Goal: Information Seeking & Learning: Check status

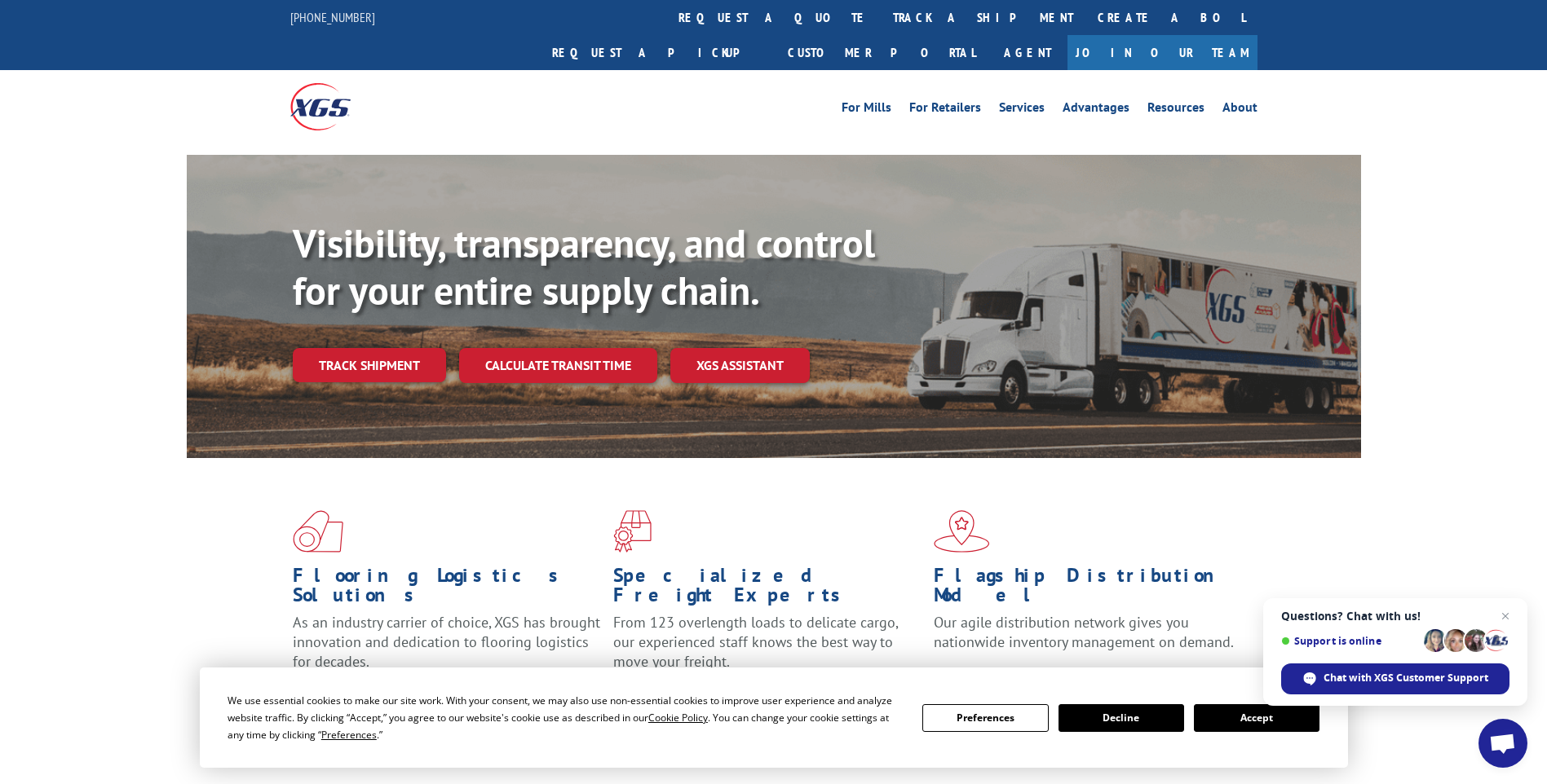
click at [1234, 716] on button "Accept" at bounding box center [1256, 718] width 126 height 28
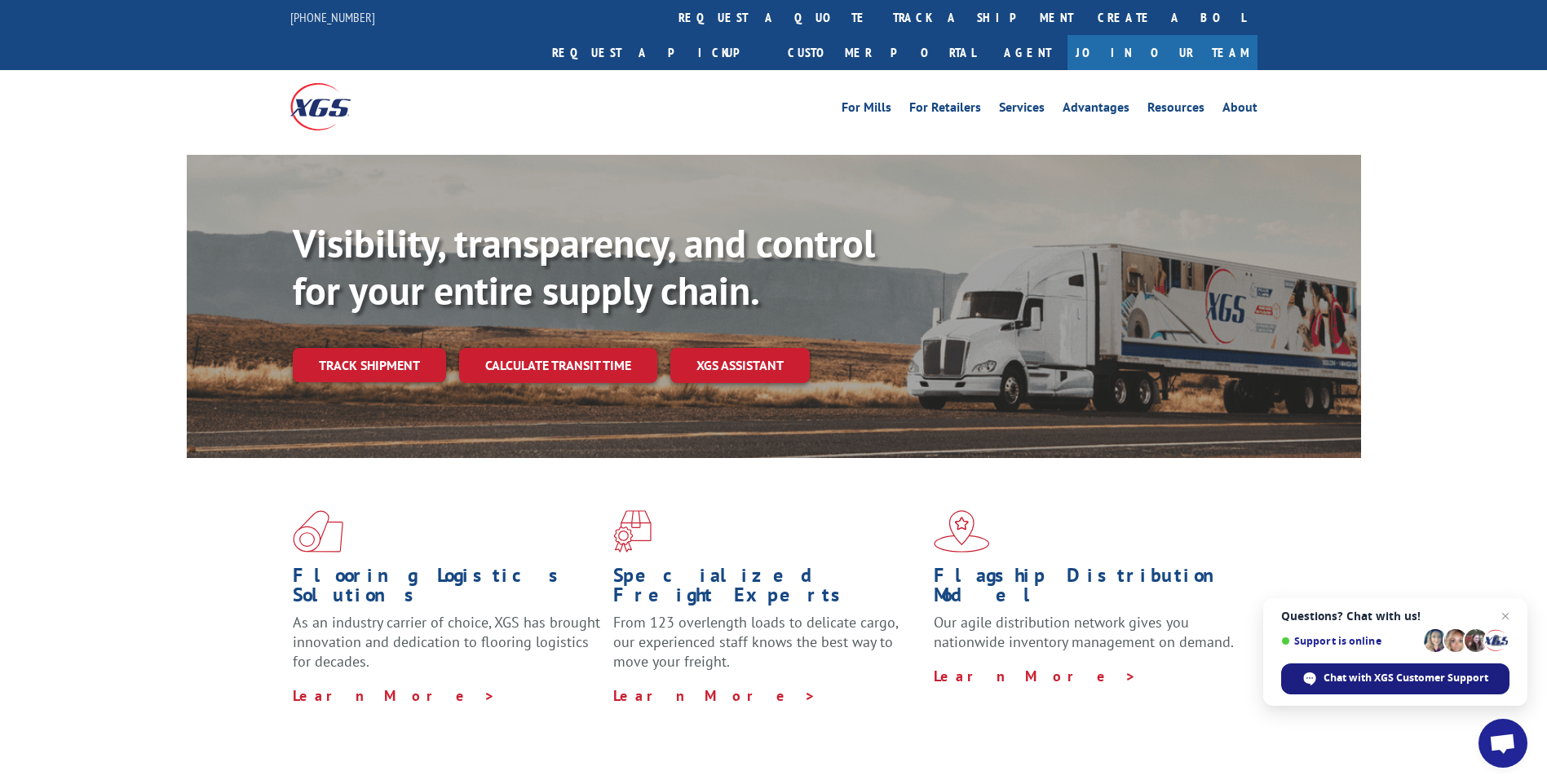
click at [1438, 669] on span "Chat with XGS Customer Support" at bounding box center [1395, 679] width 228 height 31
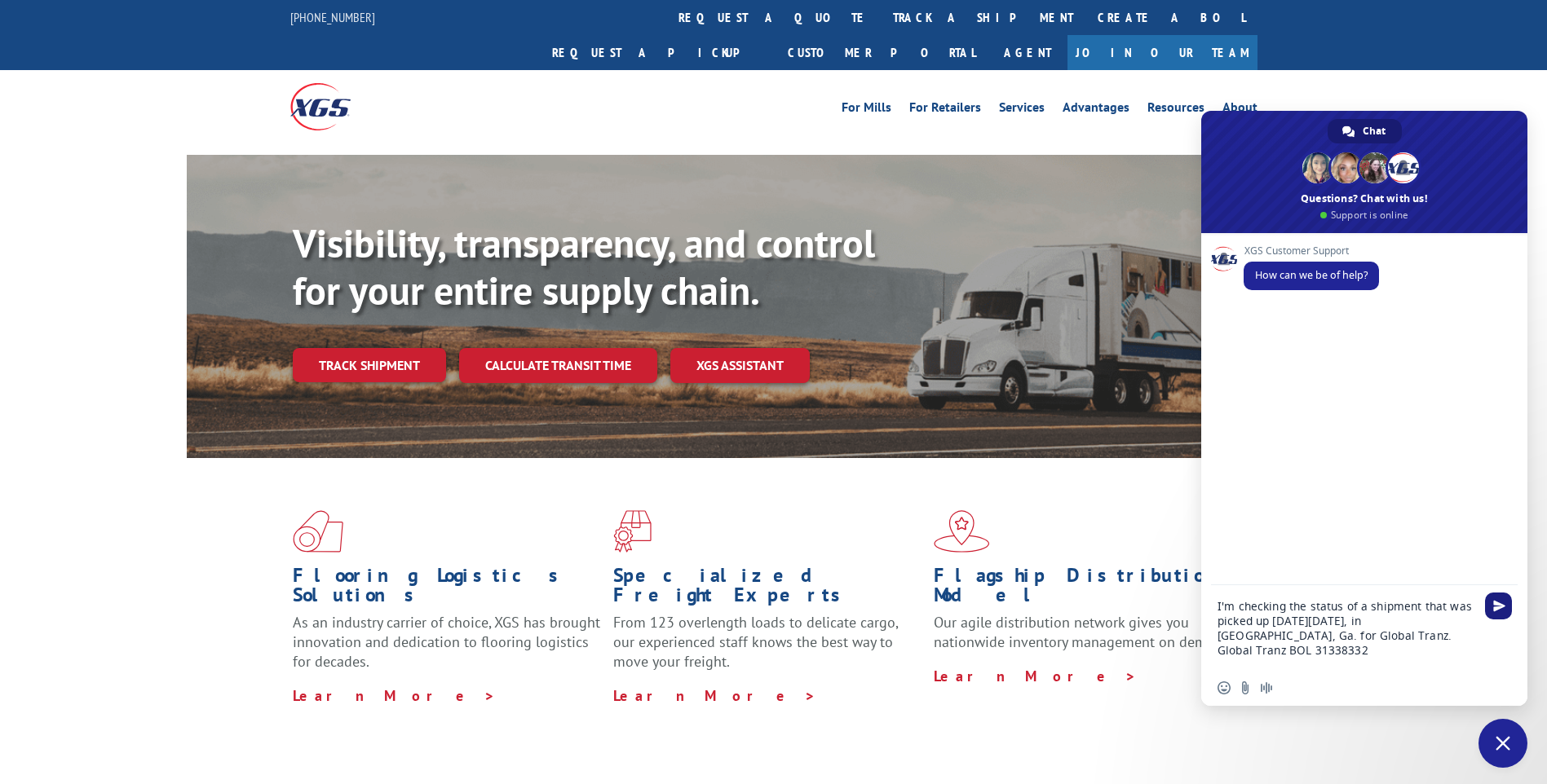
type textarea "I'm checking the status of a shipment that was picked up on Friday, 8/8, in Dal…"
click at [1499, 614] on span "Send" at bounding box center [1498, 606] width 27 height 27
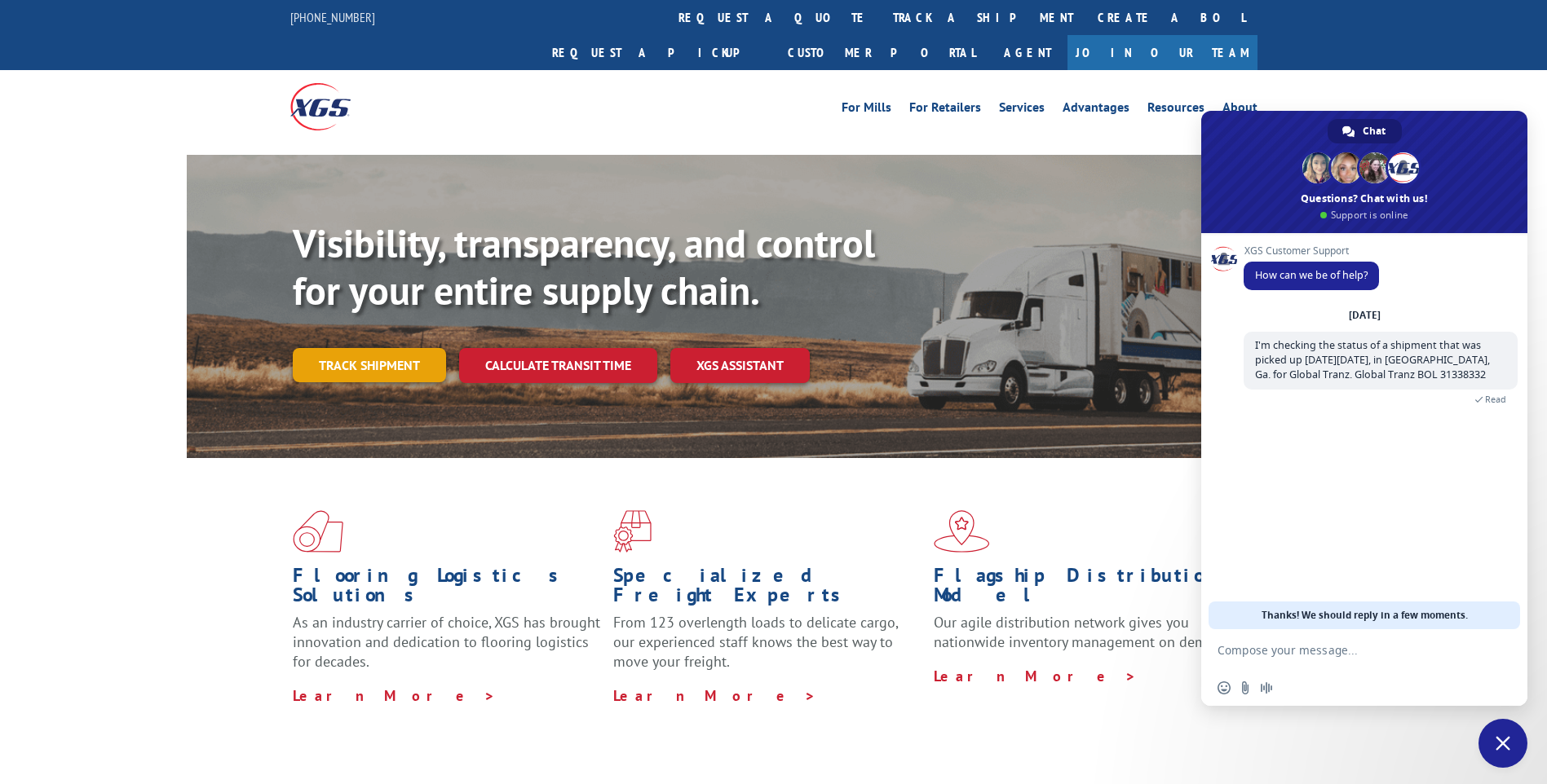
click at [359, 348] on link "Track shipment" at bounding box center [369, 366] width 154 height 35
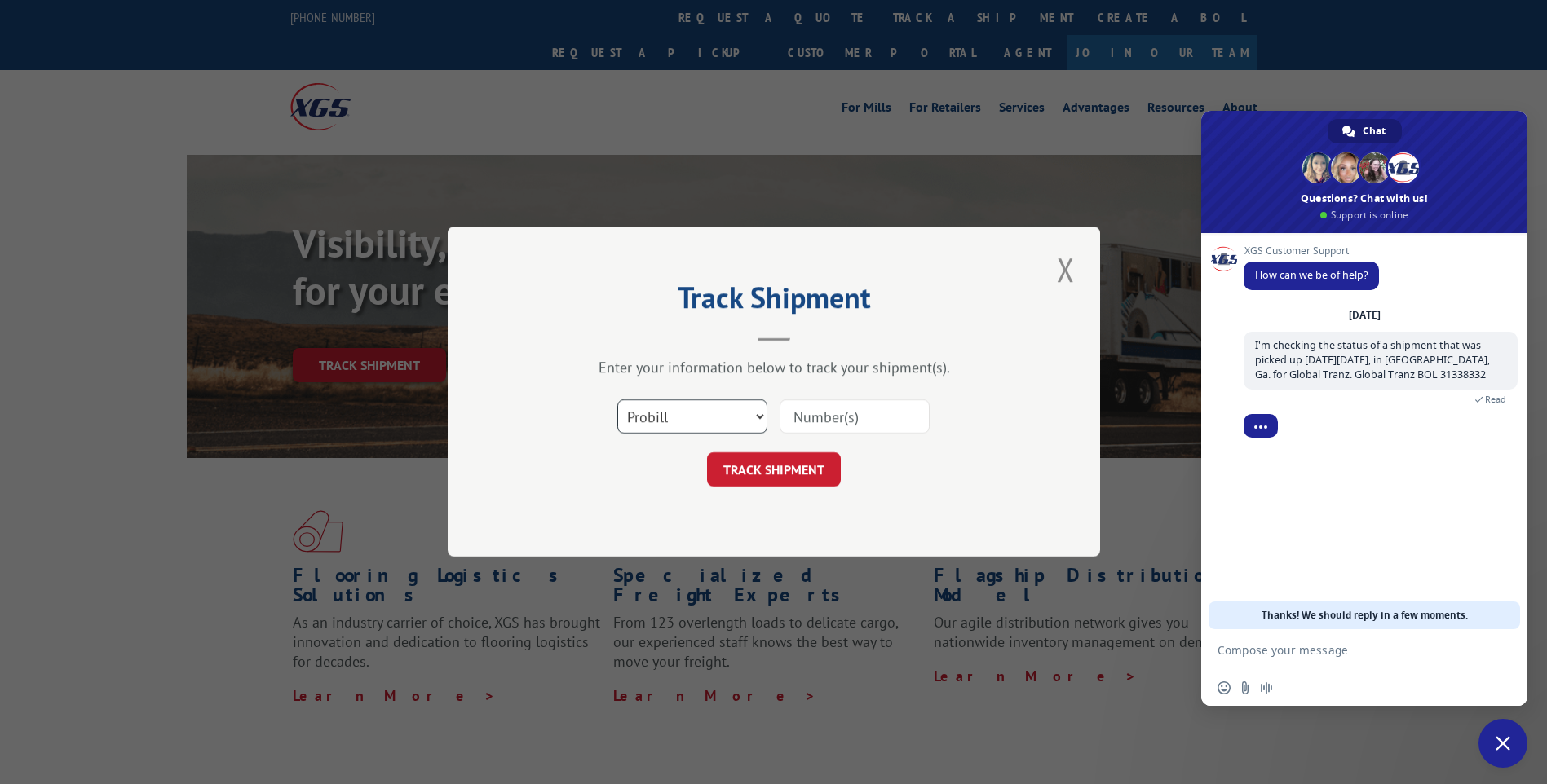
click at [637, 418] on select "Select category... Probill BOL PO" at bounding box center [692, 417] width 150 height 35
select select "bol"
click at [617, 400] on select "Select category... Probill BOL PO" at bounding box center [692, 417] width 150 height 35
click at [793, 417] on input at bounding box center [854, 417] width 150 height 35
type input "31338332"
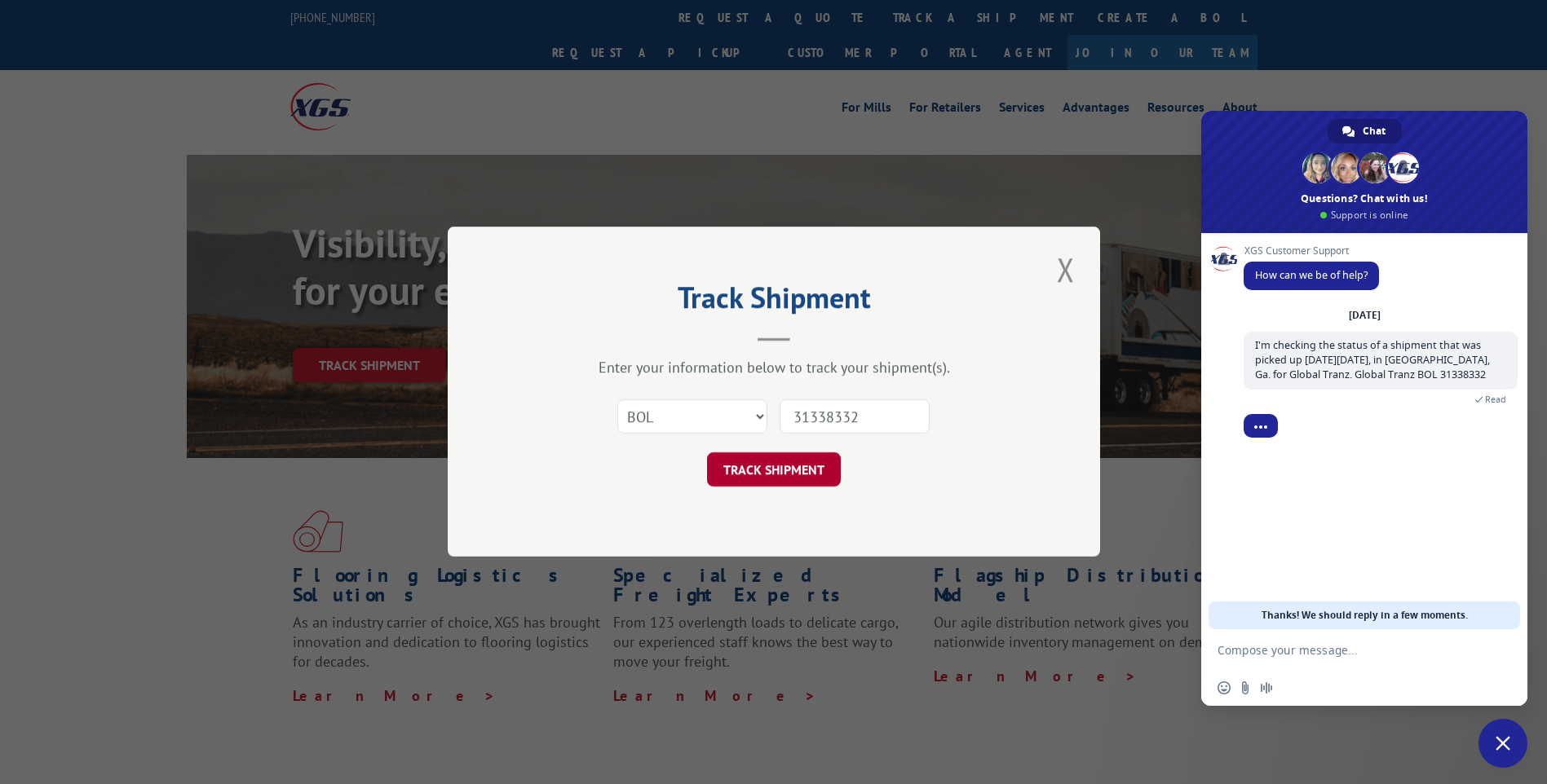
click at [791, 480] on button "TRACK SHIPMENT" at bounding box center [774, 470] width 133 height 35
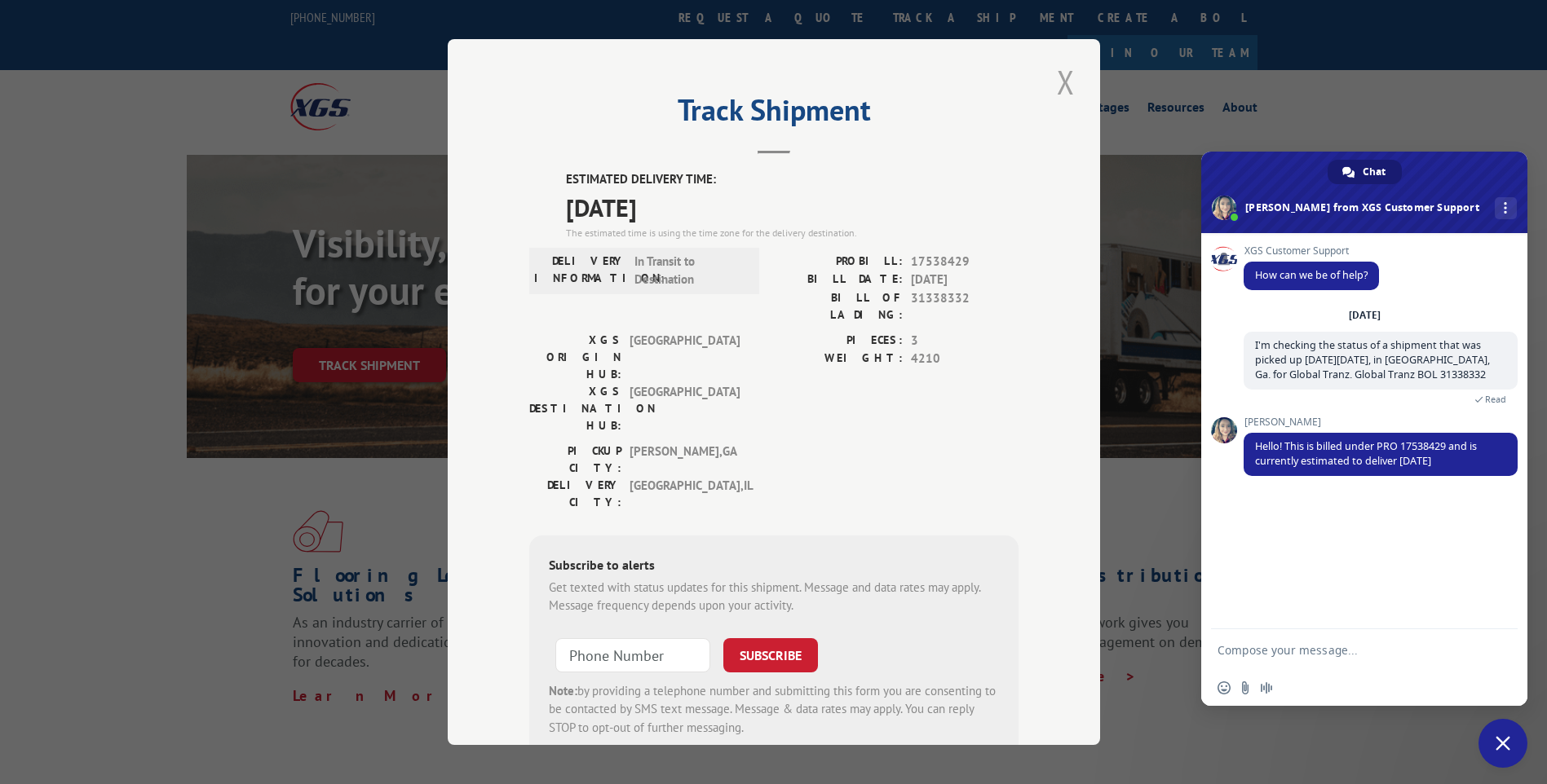
click at [1056, 85] on button "Close modal" at bounding box center [1065, 82] width 28 height 45
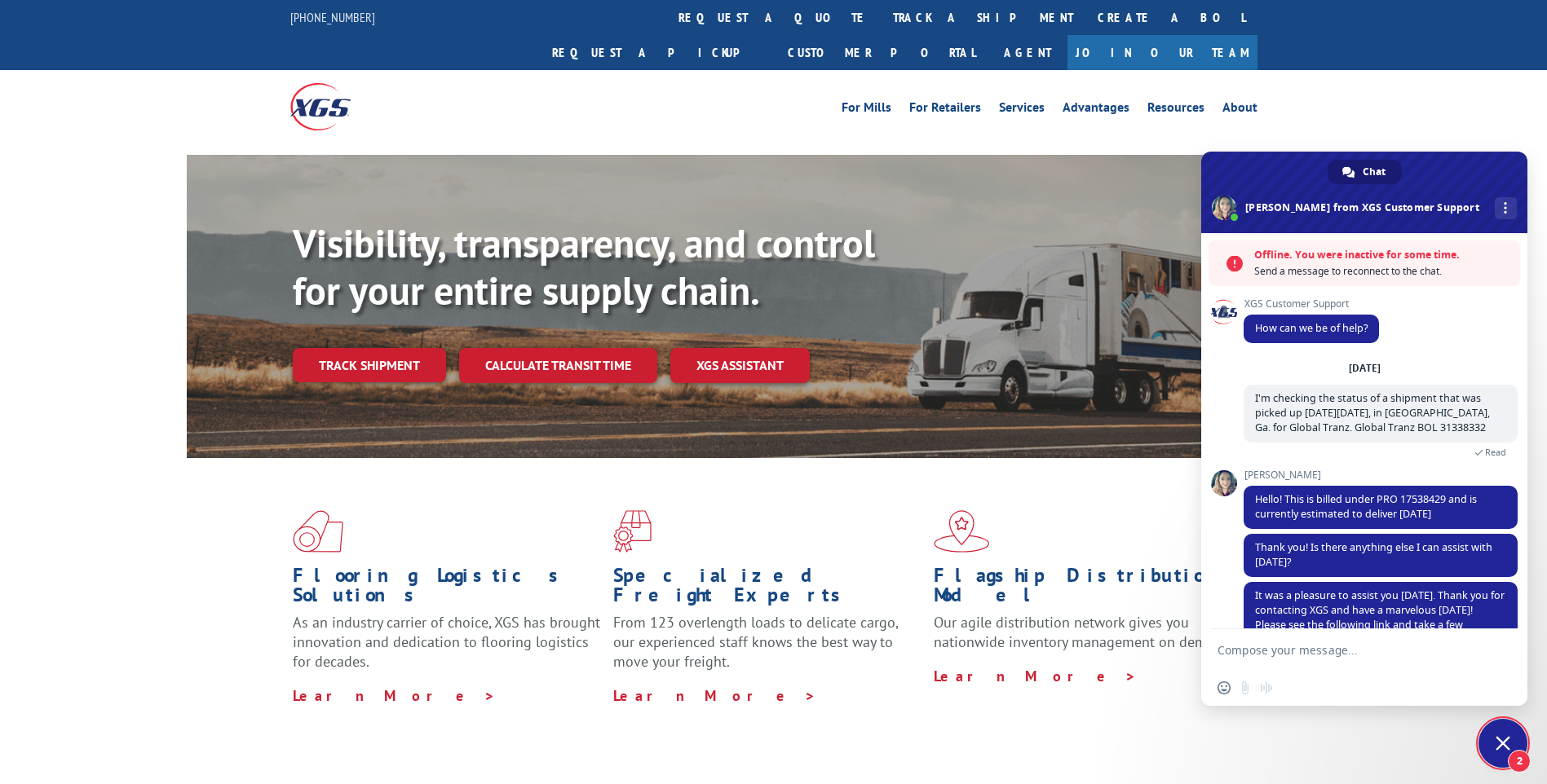
scroll to position [54, 0]
